Goal: Information Seeking & Learning: Learn about a topic

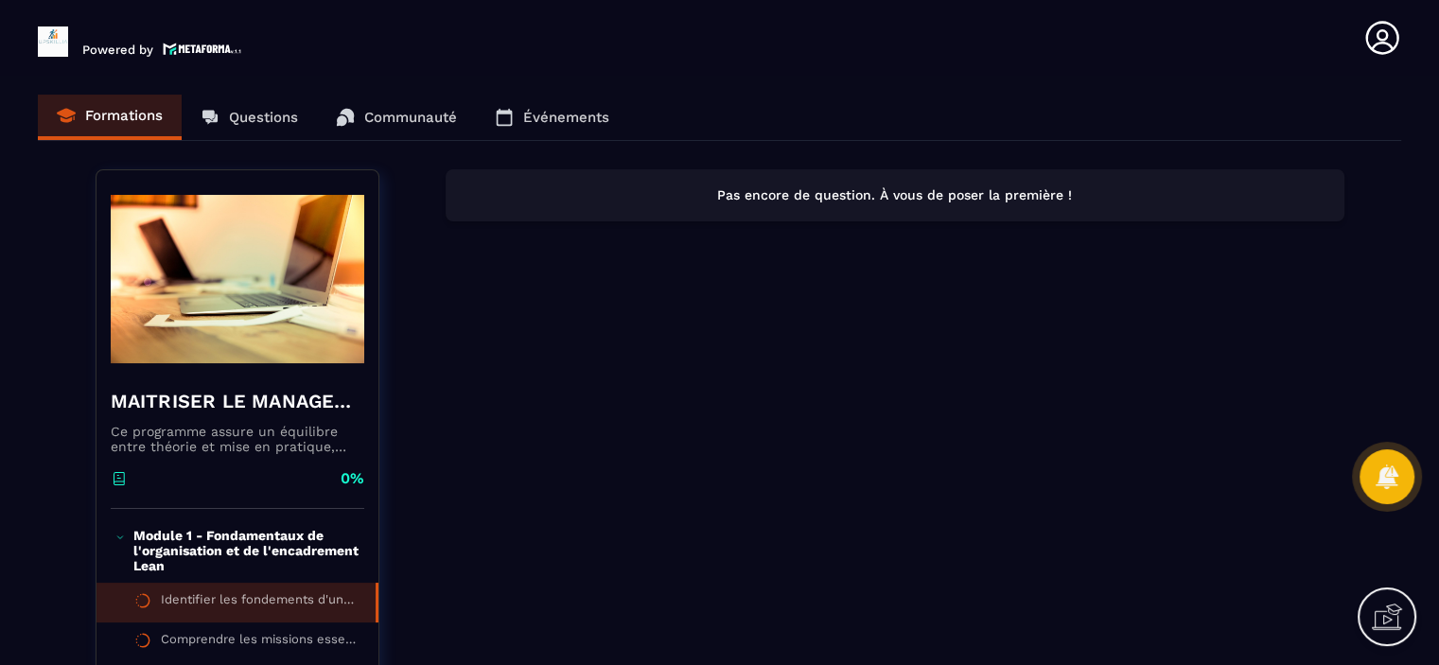
click at [186, 593] on div "Identifier les fondements d'une organisation performante : hiérarchie, transver…" at bounding box center [259, 602] width 196 height 21
click at [226, 563] on p "Module 1 - Fondamentaux de l'organisation et de l'encadrement Lean" at bounding box center [245, 550] width 225 height 45
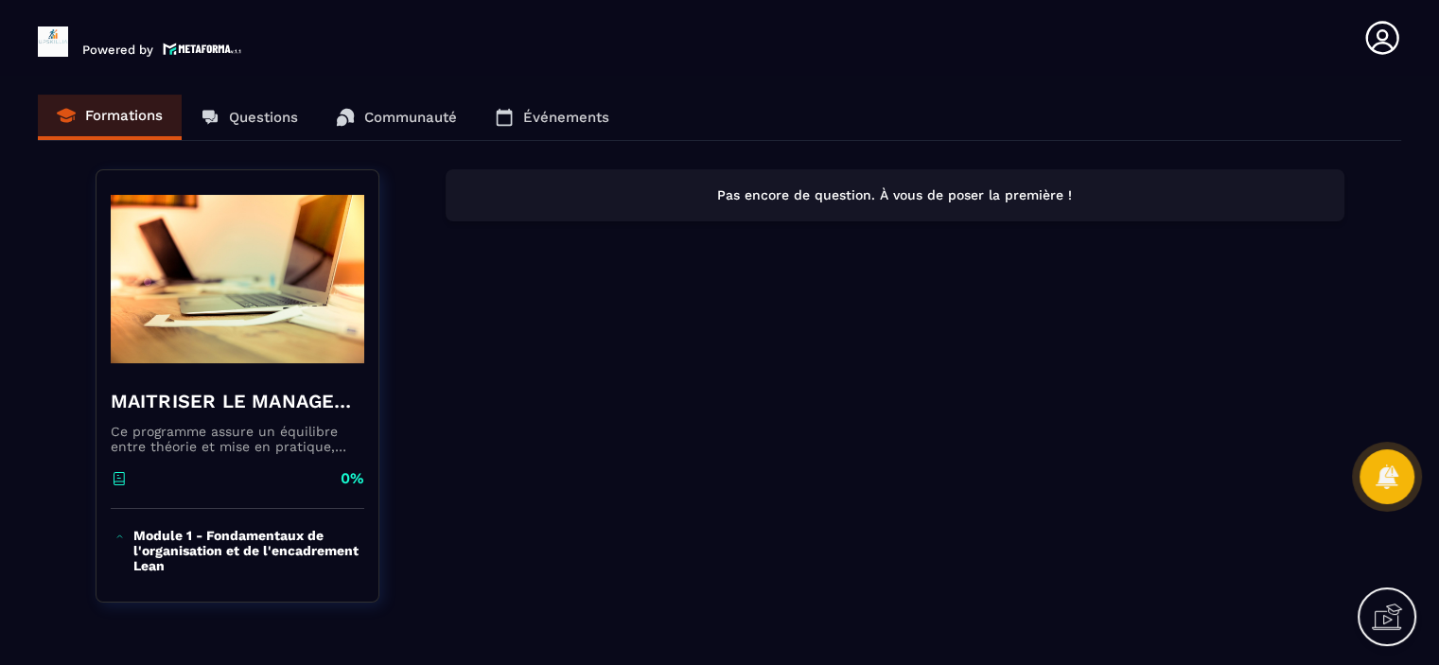
click at [226, 563] on p "Module 1 - Fondamentaux de l'organisation et de l'encadrement Lean" at bounding box center [245, 550] width 225 height 45
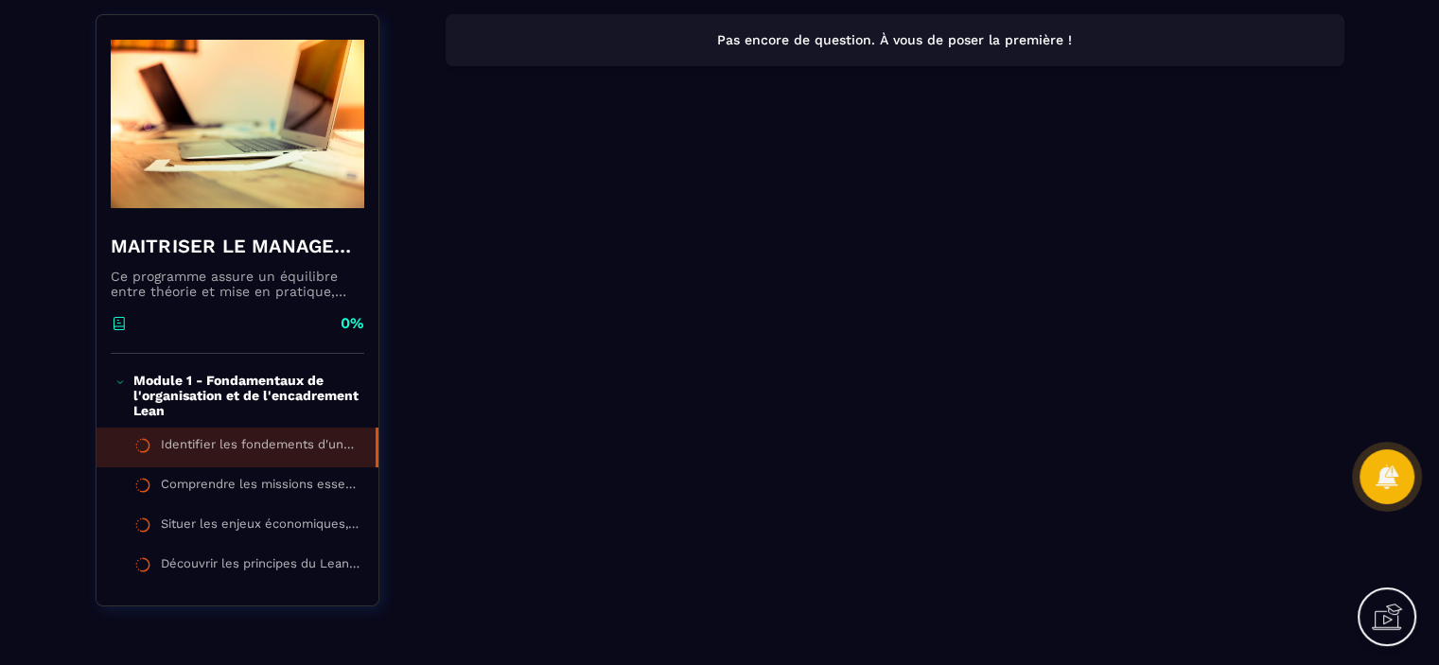
scroll to position [189, 0]
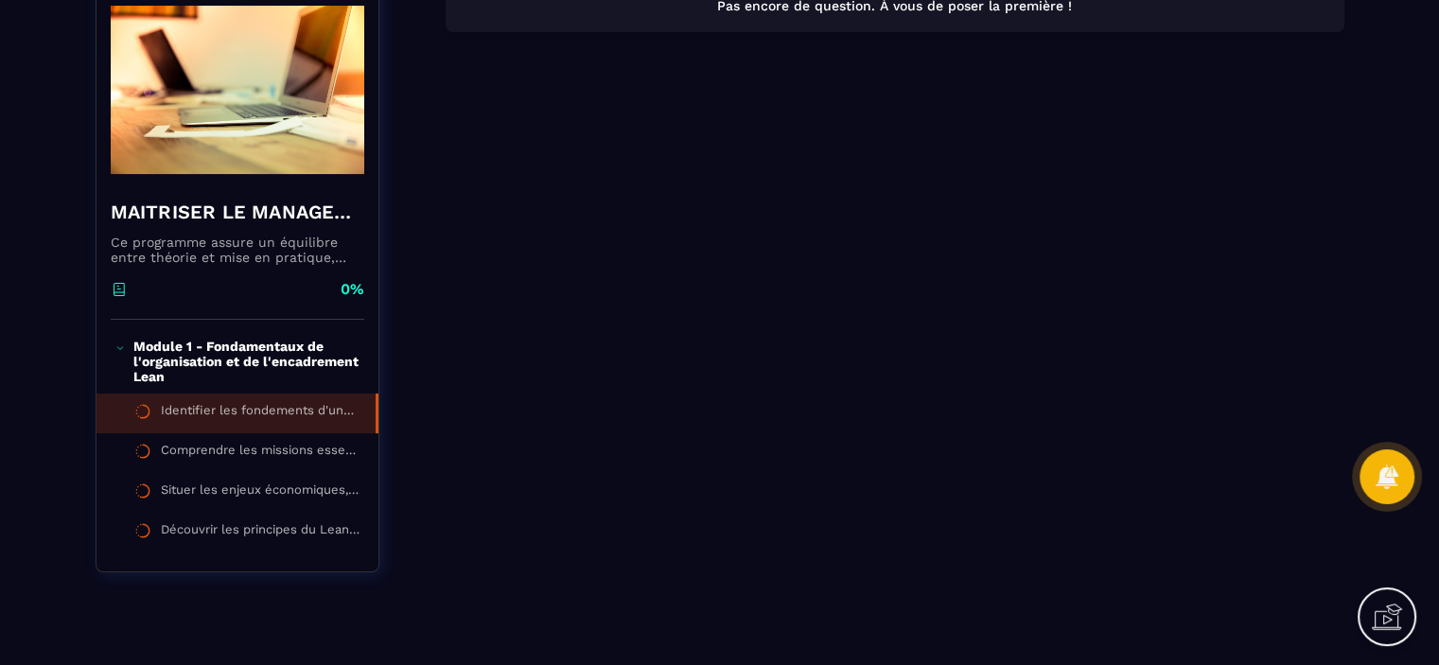
click at [212, 419] on div "Identifier les fondements d'une organisation performante : hiérarchie, transver…" at bounding box center [259, 413] width 196 height 21
click at [212, 418] on div "Identifier les fondements d'une organisation performante : hiérarchie, transver…" at bounding box center [259, 413] width 196 height 21
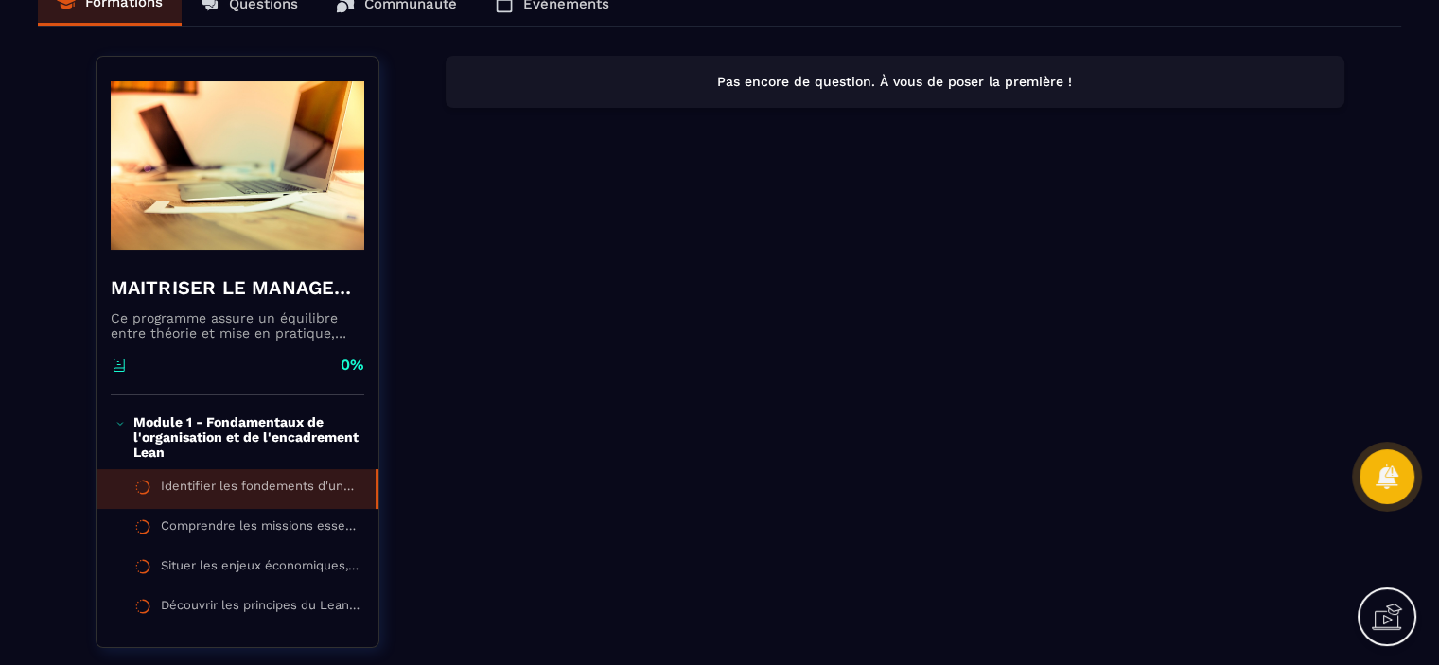
scroll to position [0, 0]
